Goal: Navigation & Orientation: Find specific page/section

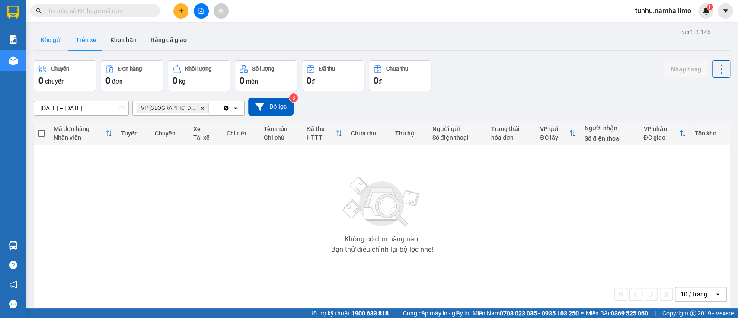
click at [57, 35] on button "Kho gửi" at bounding box center [51, 39] width 35 height 21
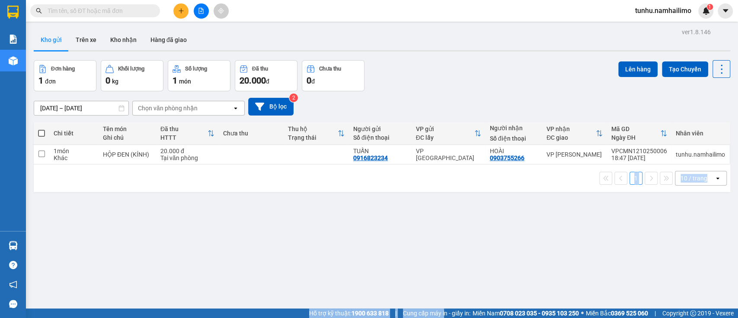
click at [434, 317] on html "Kết quả tìm kiếm ( 0 ) Bộ lọc No Data tunhu.namhailimo 1 Báo cáo Báo cáo dòng t…" at bounding box center [369, 159] width 738 height 318
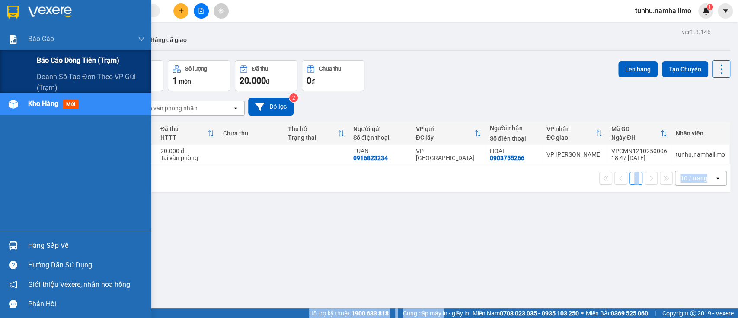
click at [61, 57] on span "Báo cáo dòng tiền (trạm)" at bounding box center [78, 60] width 83 height 11
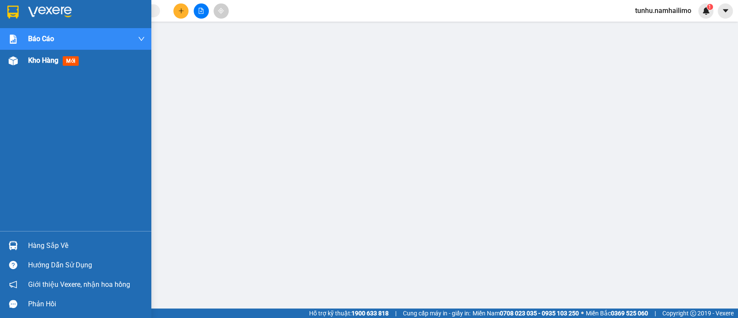
click at [37, 54] on div "Kho hàng mới" at bounding box center [86, 61] width 117 height 22
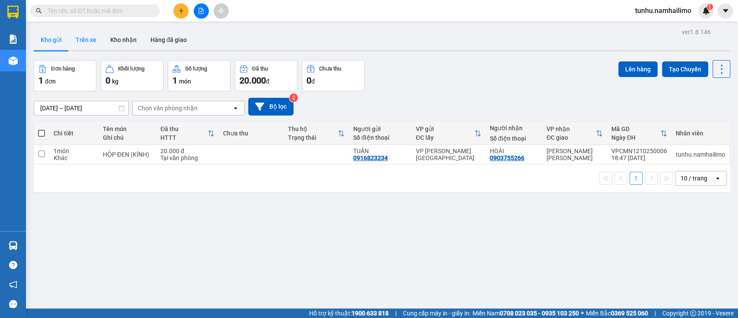
click at [94, 39] on button "Trên xe" at bounding box center [86, 39] width 35 height 21
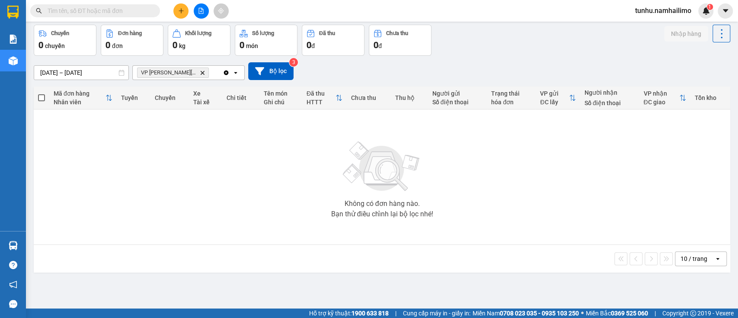
scroll to position [40, 0]
